Goal: Task Accomplishment & Management: Use online tool/utility

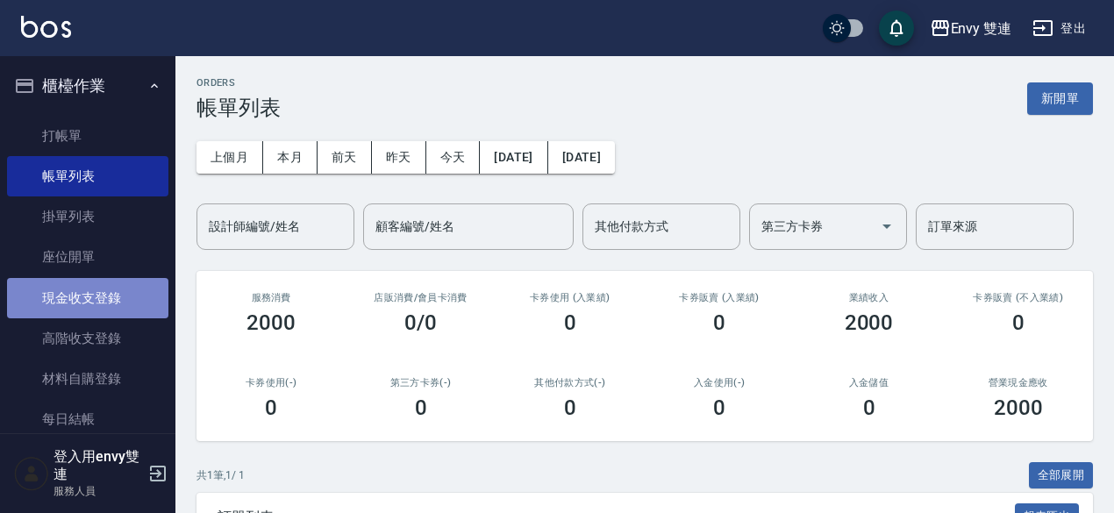
click at [123, 296] on link "現金收支登錄" at bounding box center [87, 298] width 161 height 40
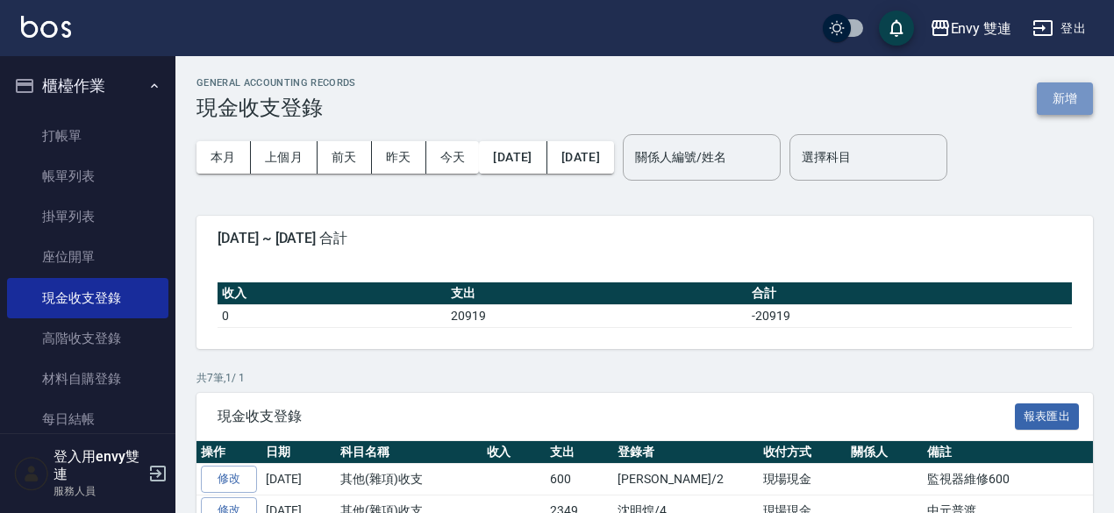
click at [1054, 104] on button "新增" at bounding box center [1065, 98] width 56 height 32
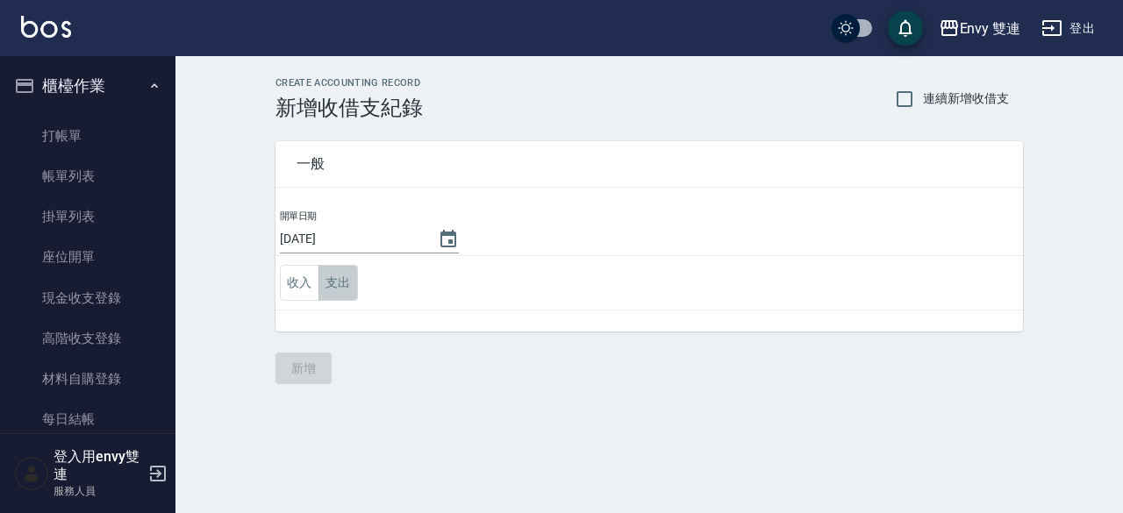
click at [340, 279] on button "支出" at bounding box center [337, 283] width 39 height 36
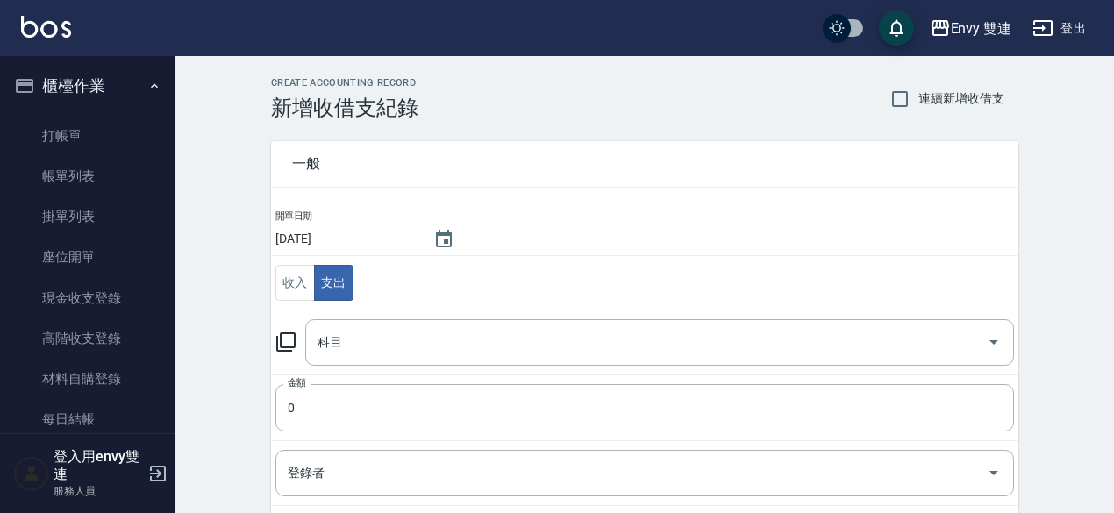
click at [289, 339] on icon at bounding box center [285, 342] width 21 height 21
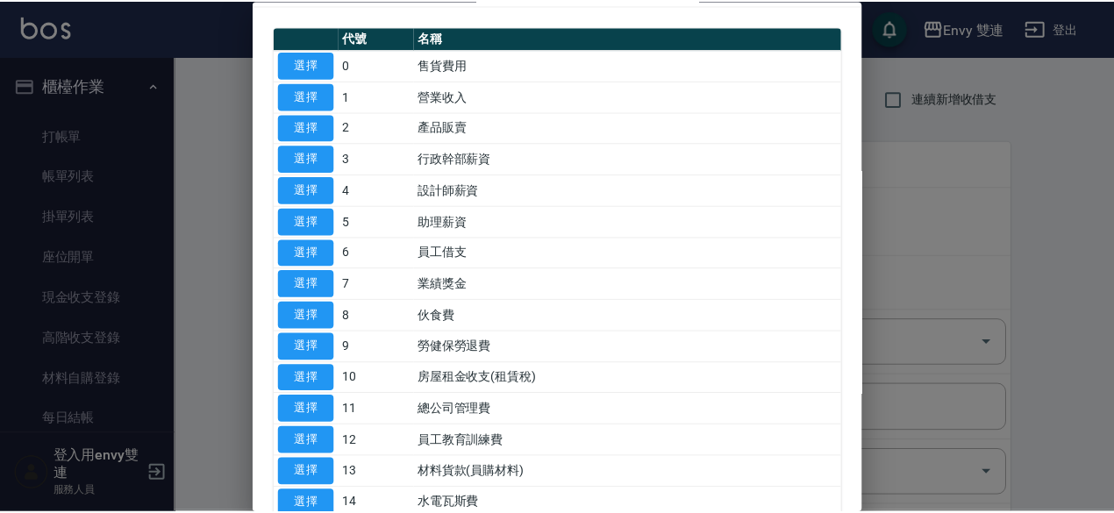
scroll to position [40, 0]
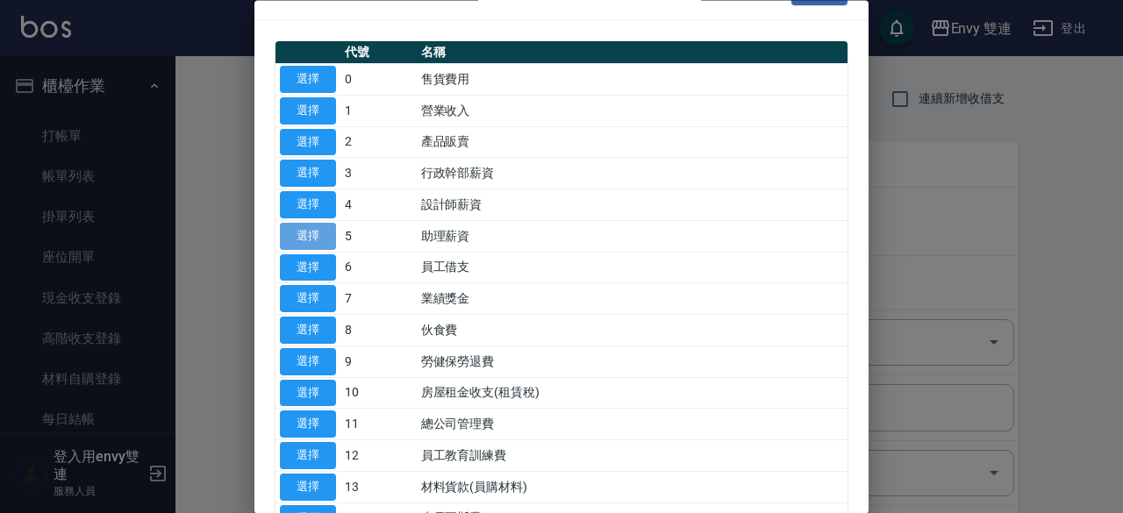
click at [318, 227] on button "選擇" at bounding box center [308, 236] width 56 height 27
type input "5 助理薪資"
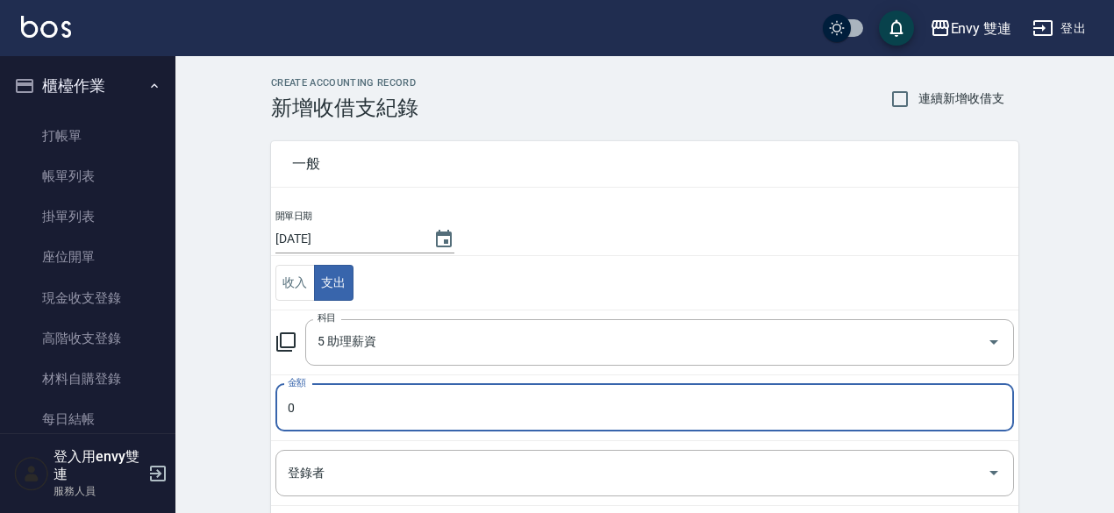
click at [316, 410] on input "0" at bounding box center [644, 407] width 739 height 47
type input "600"
click at [335, 474] on input "登錄者" at bounding box center [631, 473] width 696 height 31
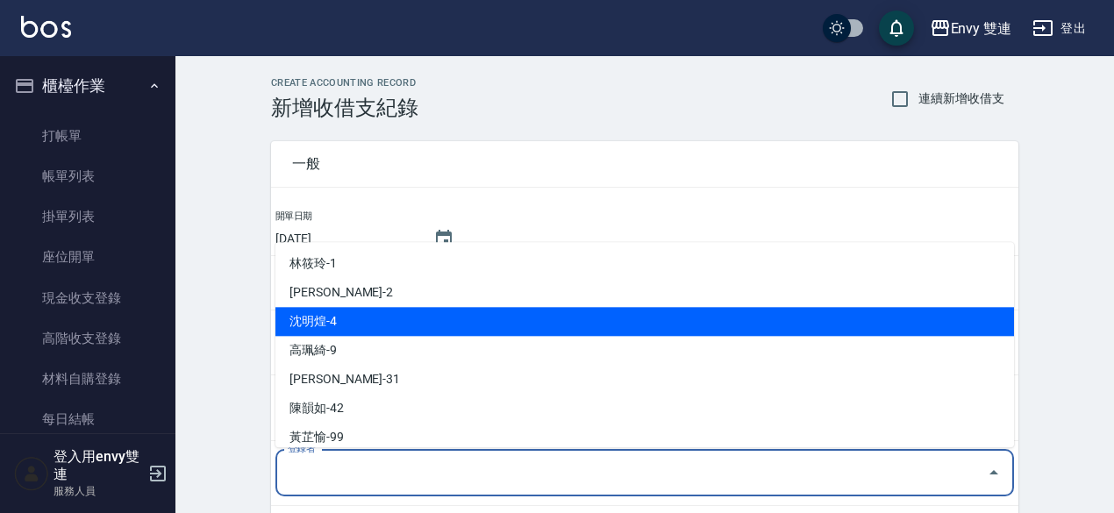
click at [328, 331] on li "沈明煌-4" at bounding box center [644, 321] width 739 height 29
type input "沈明煌-4"
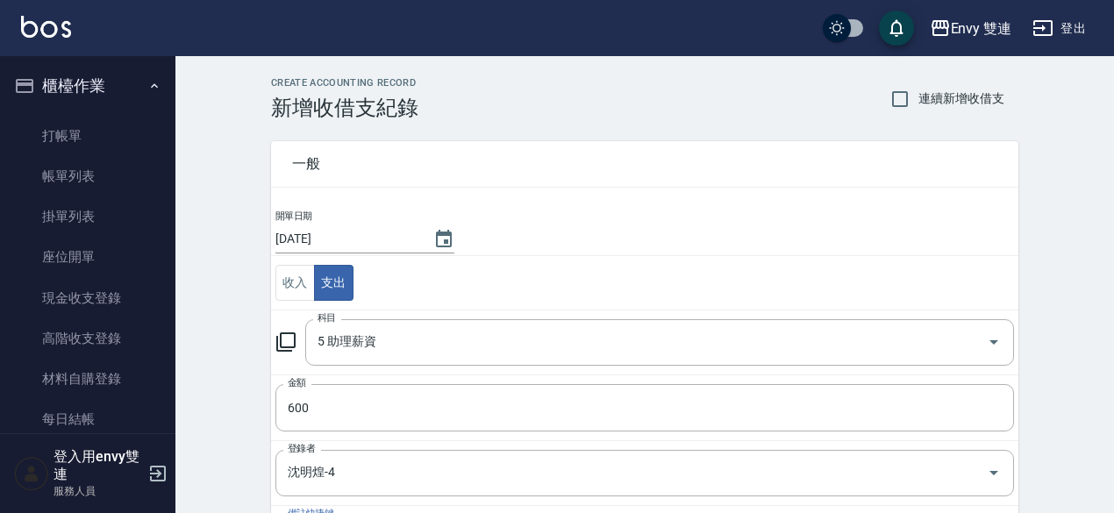
scroll to position [46, 0]
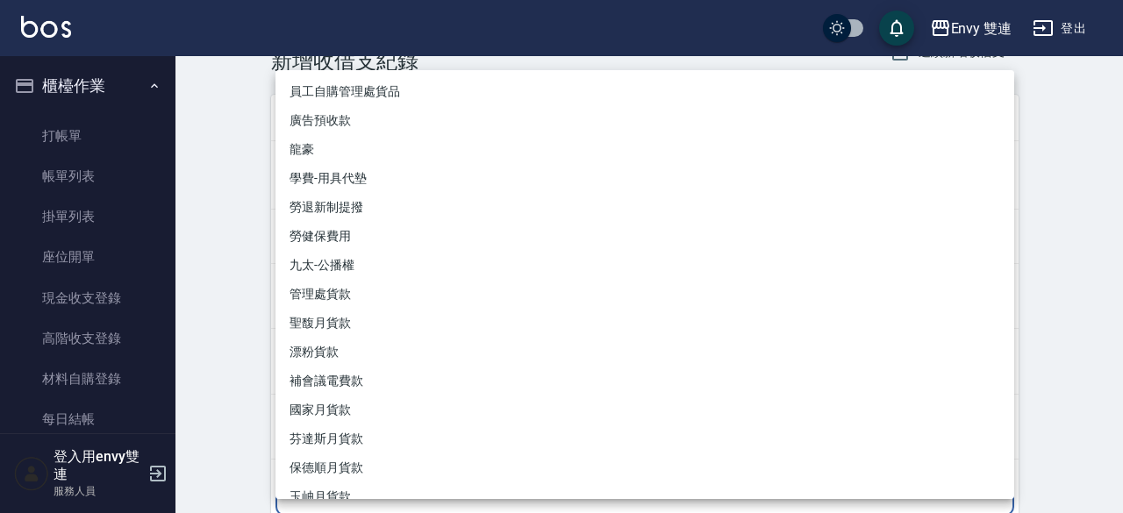
click at [335, 494] on body "Envy 雙連 登出 櫃檯作業 打帳單 帳單列表 掛單列表 座位開單 現金收支登錄 高階收支登錄 材料自購登錄 每日結帳 排班表 掃碼打卡 預約管理 預約管理…" at bounding box center [561, 341] width 1123 height 775
click at [257, 417] on div at bounding box center [561, 256] width 1123 height 513
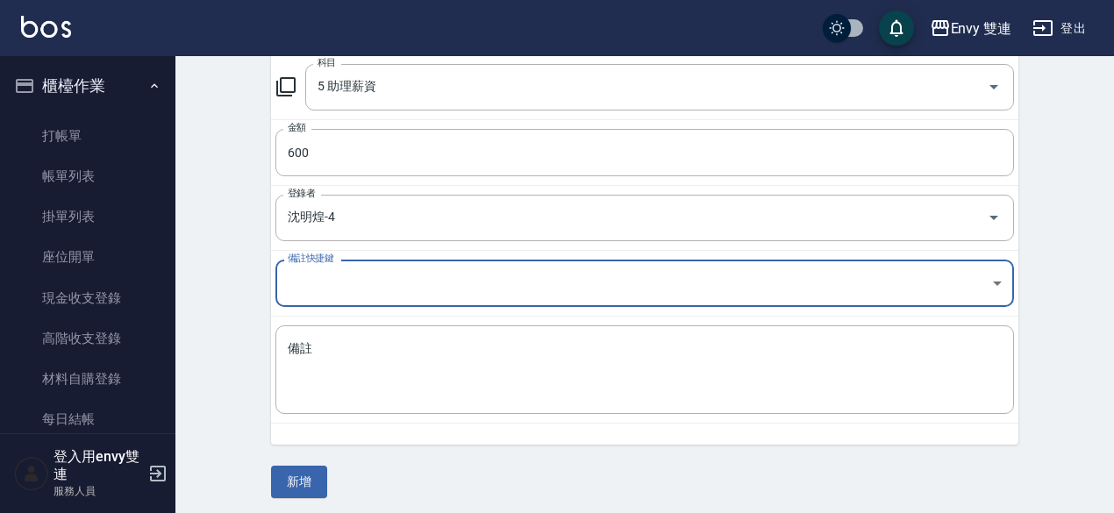
scroll to position [258, 0]
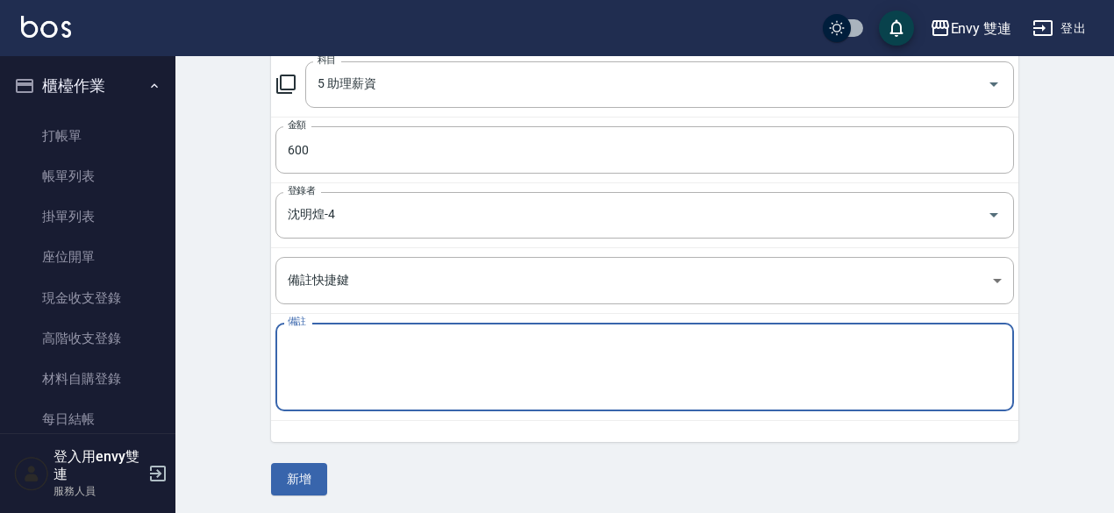
click at [458, 378] on textarea "備註" at bounding box center [645, 368] width 714 height 60
type textarea "韻如全勤"
click at [299, 472] on button "新增" at bounding box center [299, 479] width 56 height 32
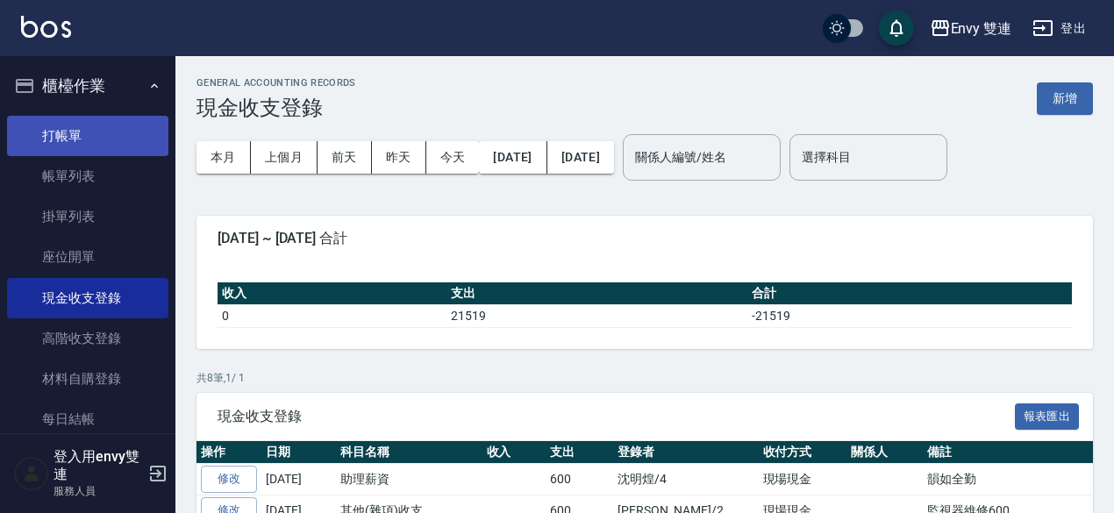
click at [41, 130] on link "打帳單" at bounding box center [87, 136] width 161 height 40
